Goal: Find specific page/section: Find specific page/section

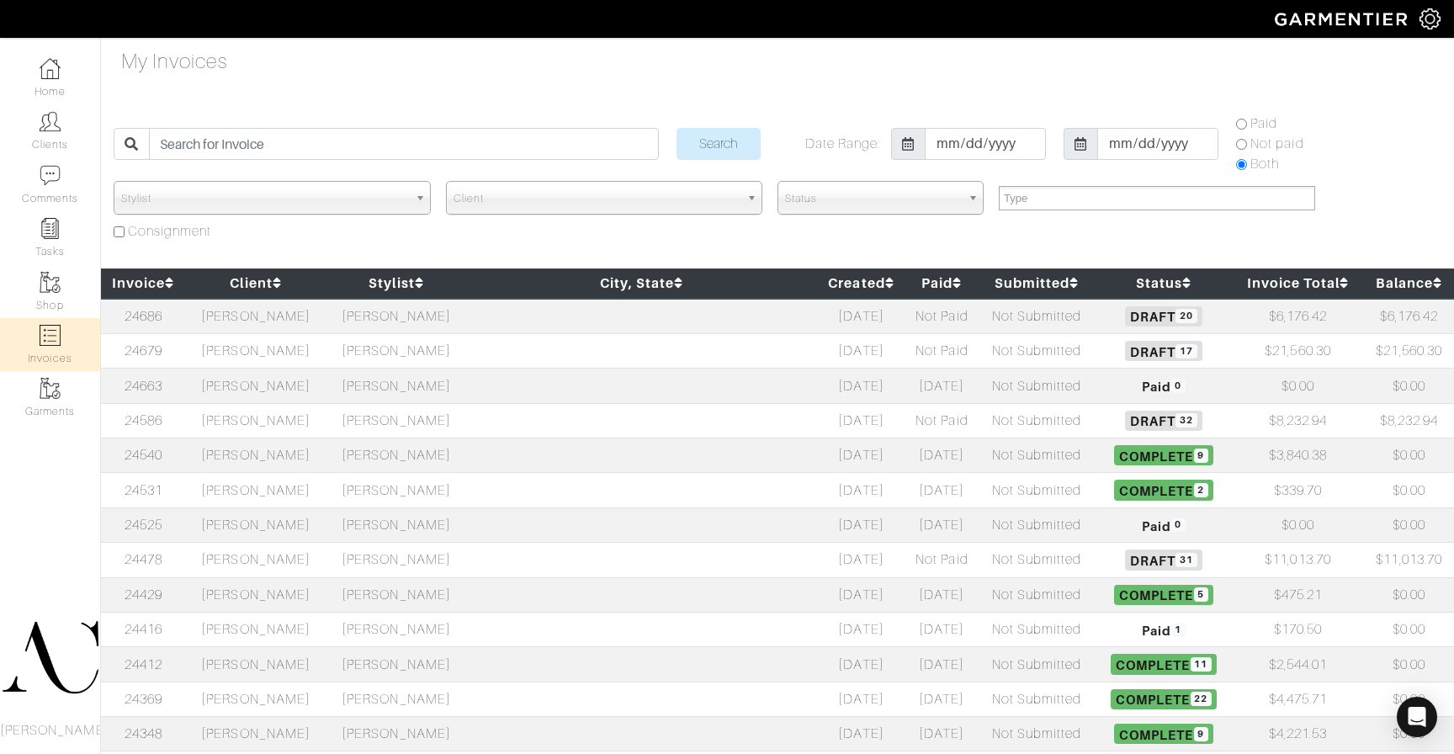
select select
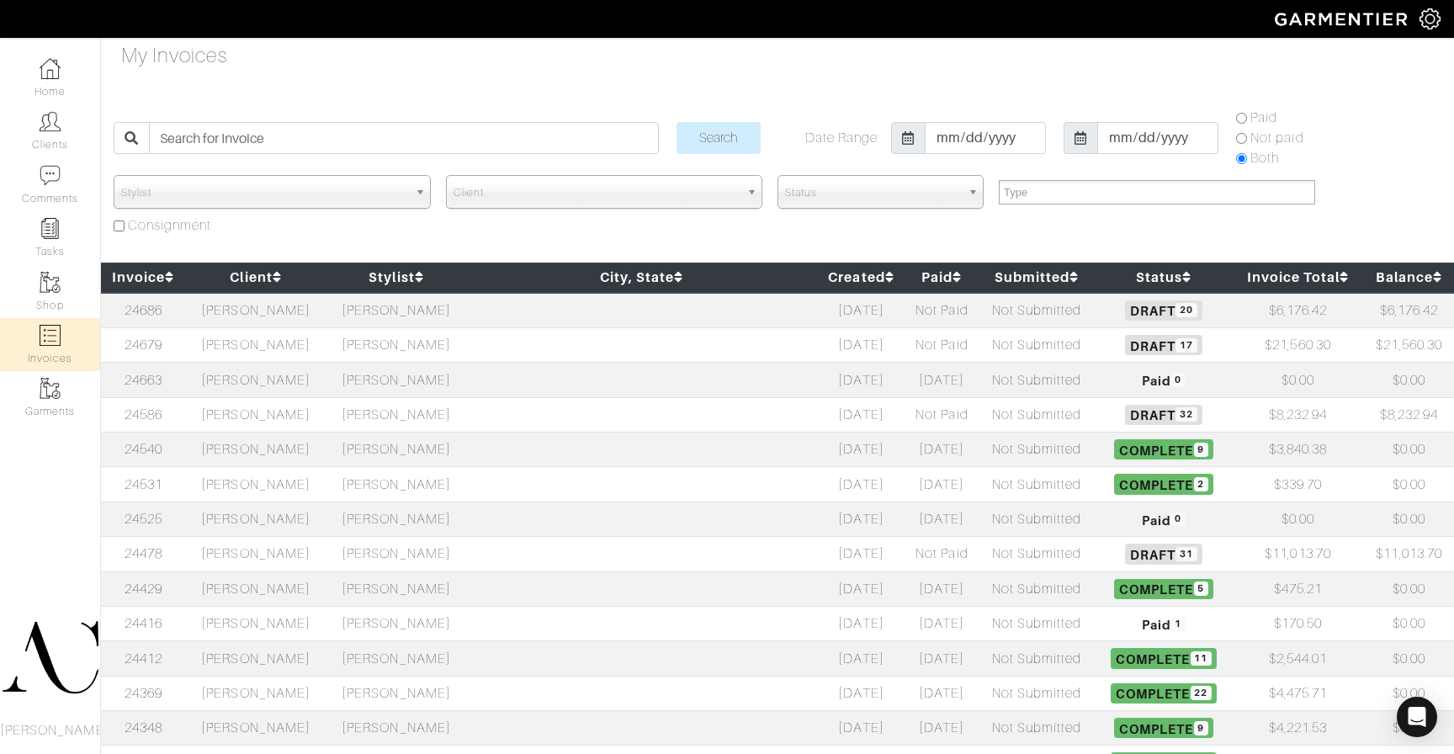
scroll to position [6, 0]
click at [271, 416] on td "[PERSON_NAME]" at bounding box center [256, 414] width 141 height 35
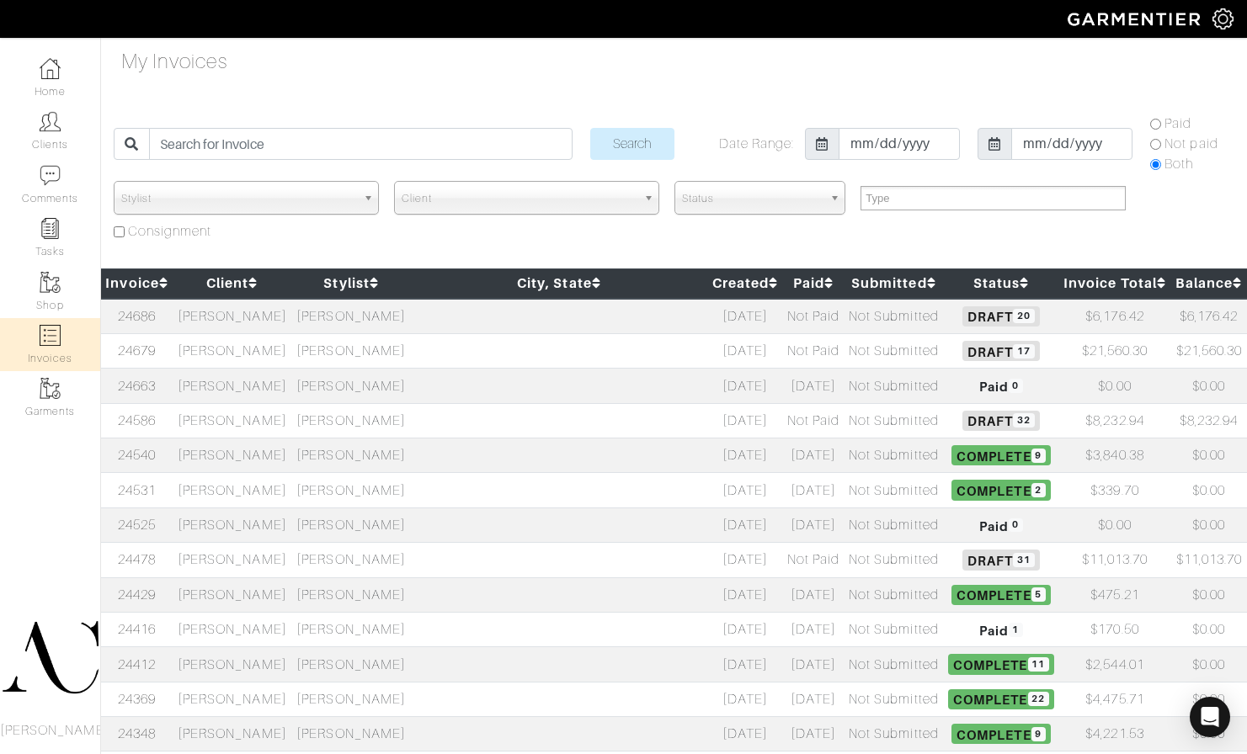
select select
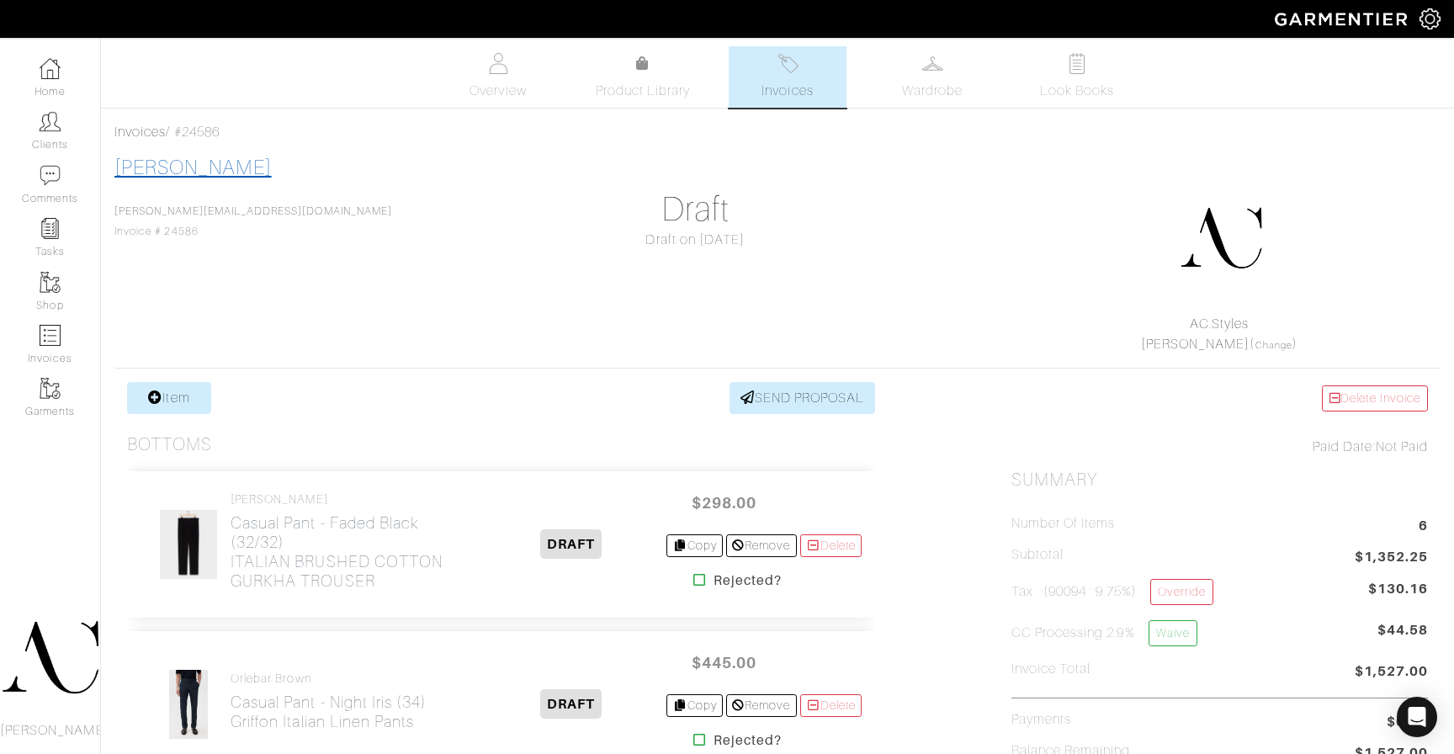
click at [159, 166] on link "[PERSON_NAME]" at bounding box center [192, 168] width 157 height 22
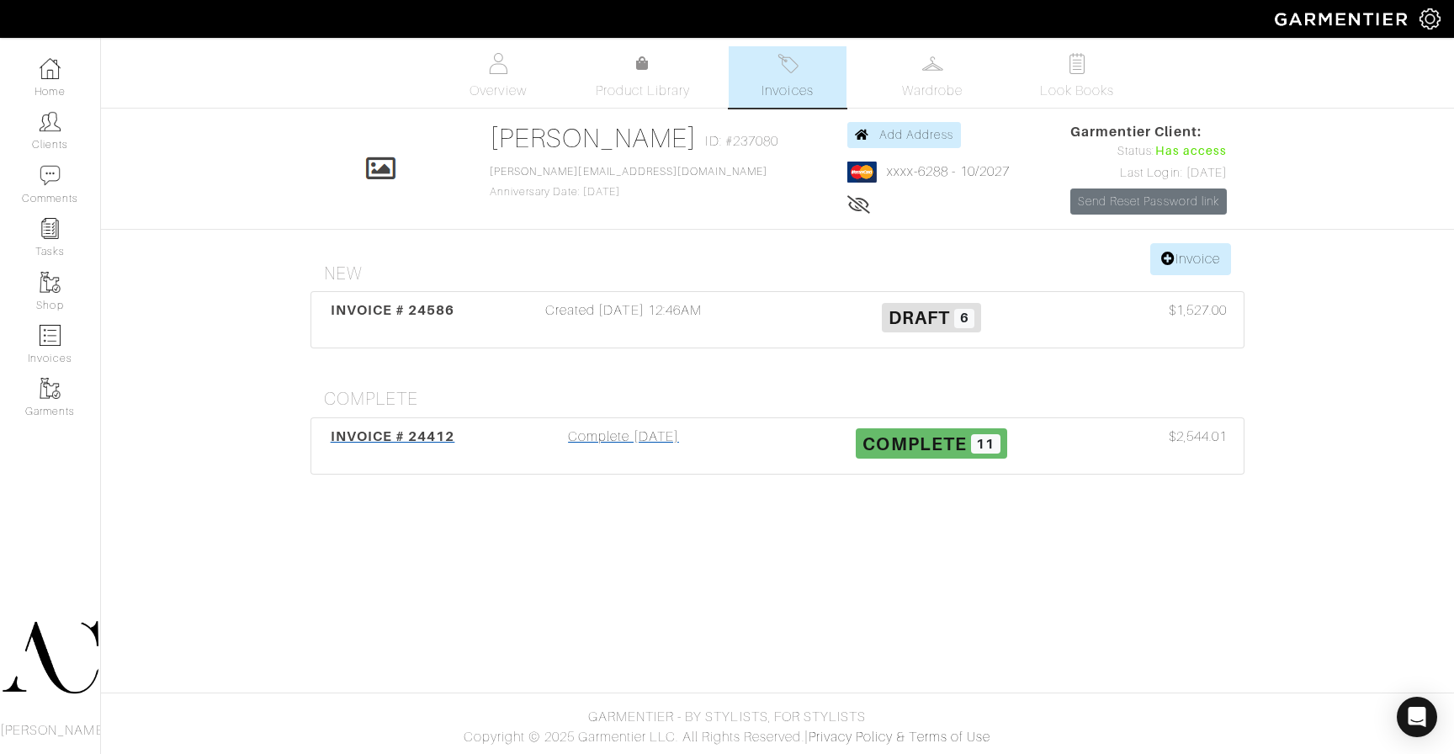
click at [403, 433] on span "INVOICE # 24412" at bounding box center [393, 436] width 125 height 16
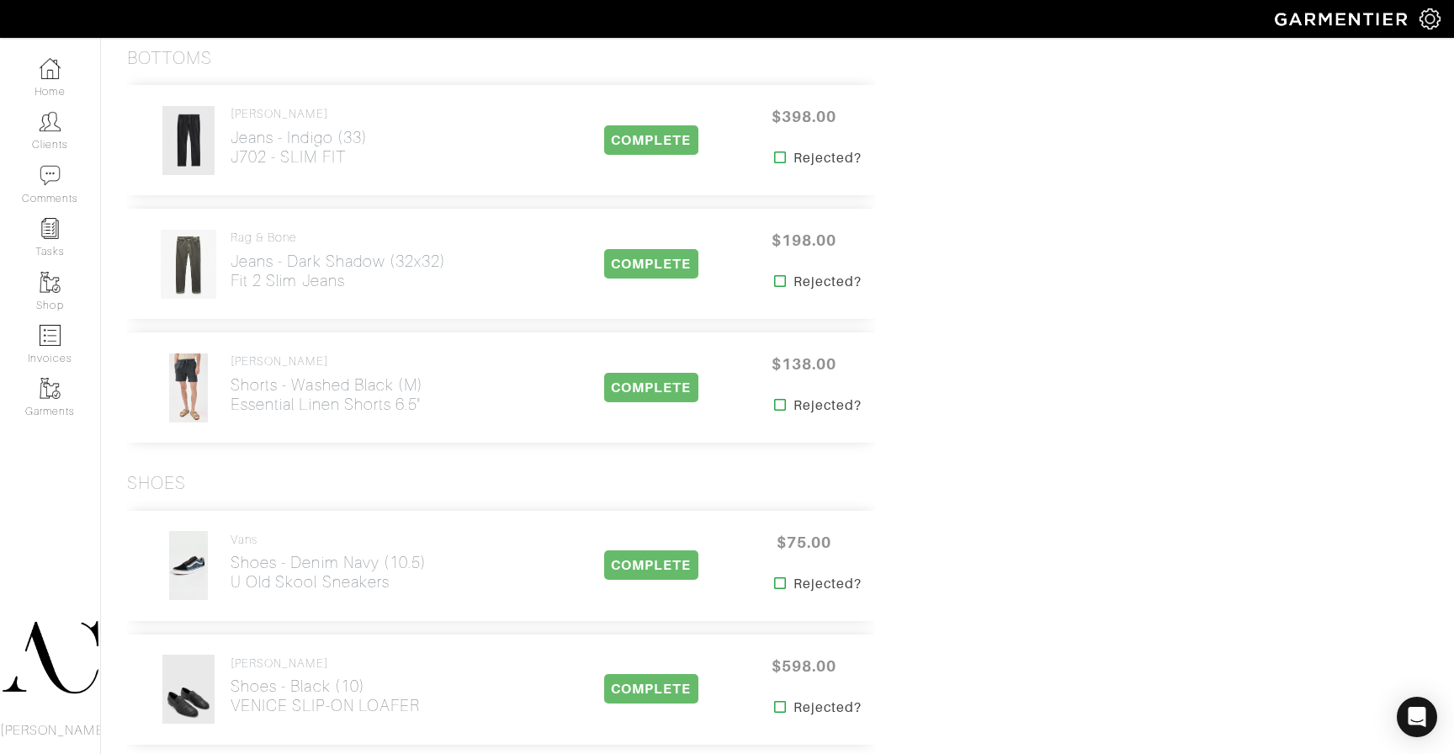
scroll to position [1221, 0]
